Goal: Transaction & Acquisition: Purchase product/service

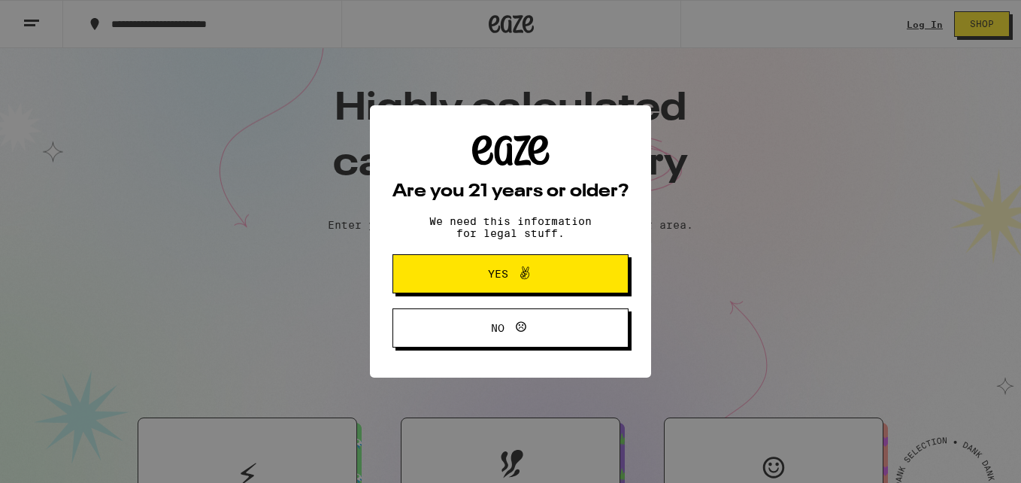
click at [519, 272] on icon at bounding box center [525, 273] width 18 height 18
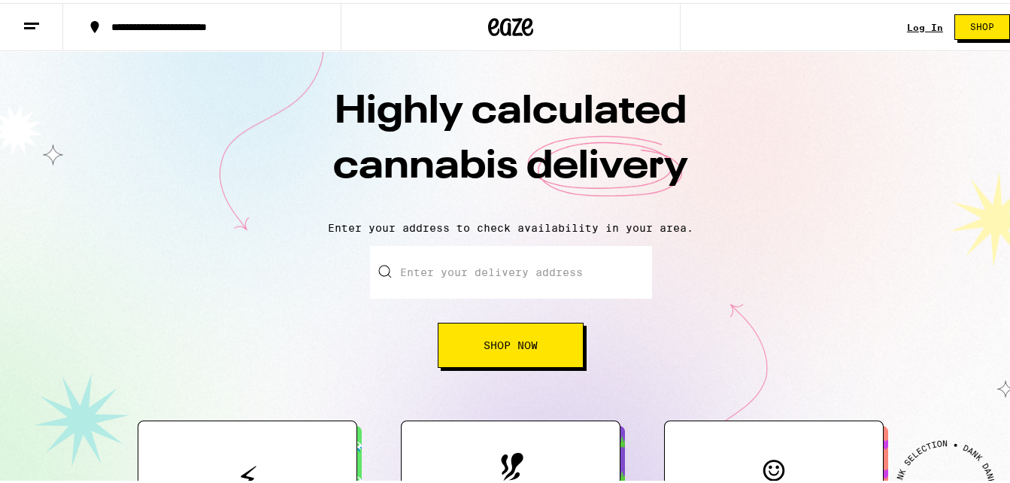
click at [915, 20] on link "Log In" at bounding box center [925, 25] width 36 height 10
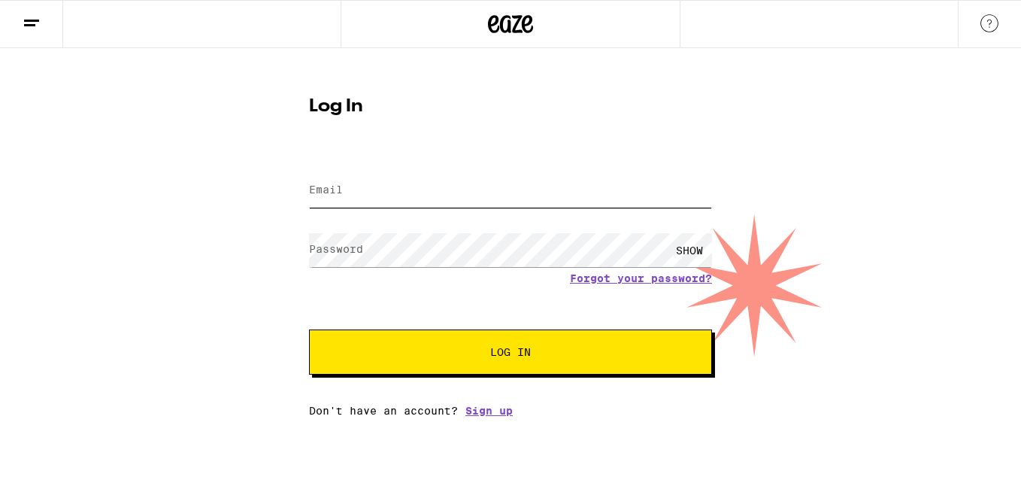
click at [534, 185] on input "Email" at bounding box center [510, 191] width 403 height 34
type input "[EMAIL_ADDRESS][DOMAIN_NAME]"
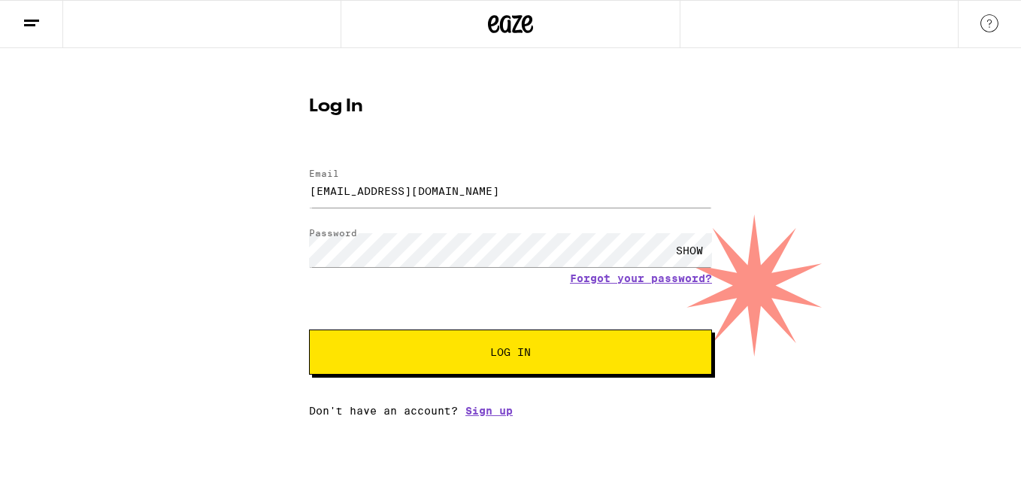
click at [691, 240] on div "SHOW" at bounding box center [689, 250] width 45 height 34
click at [458, 361] on button "Log In" at bounding box center [510, 351] width 403 height 45
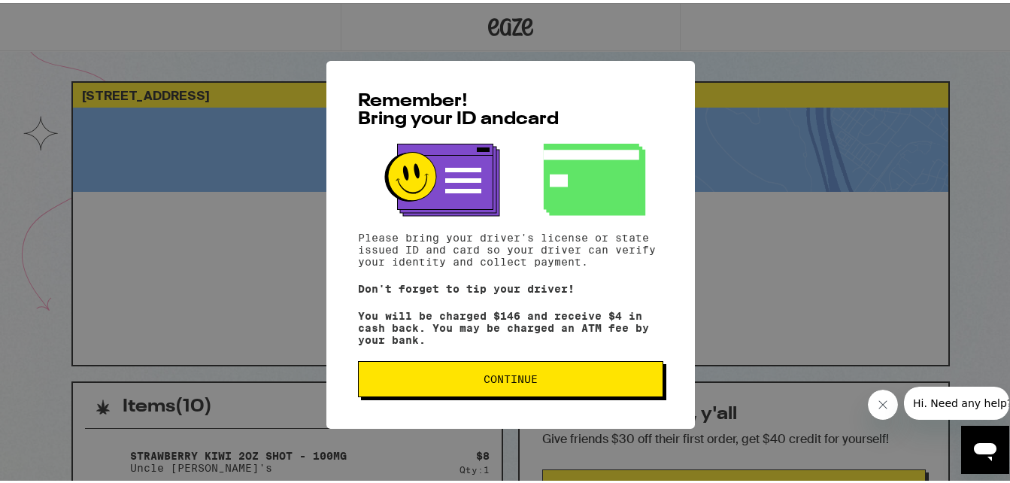
click at [538, 381] on span "Continue" at bounding box center [511, 376] width 280 height 11
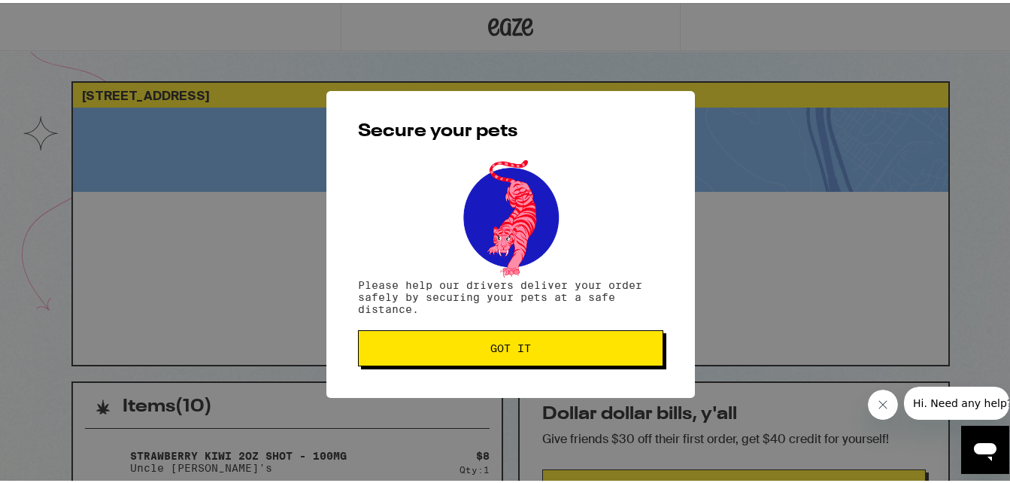
click at [510, 341] on span "Got it" at bounding box center [510, 345] width 41 height 11
